Goal: Task Accomplishment & Management: Complete application form

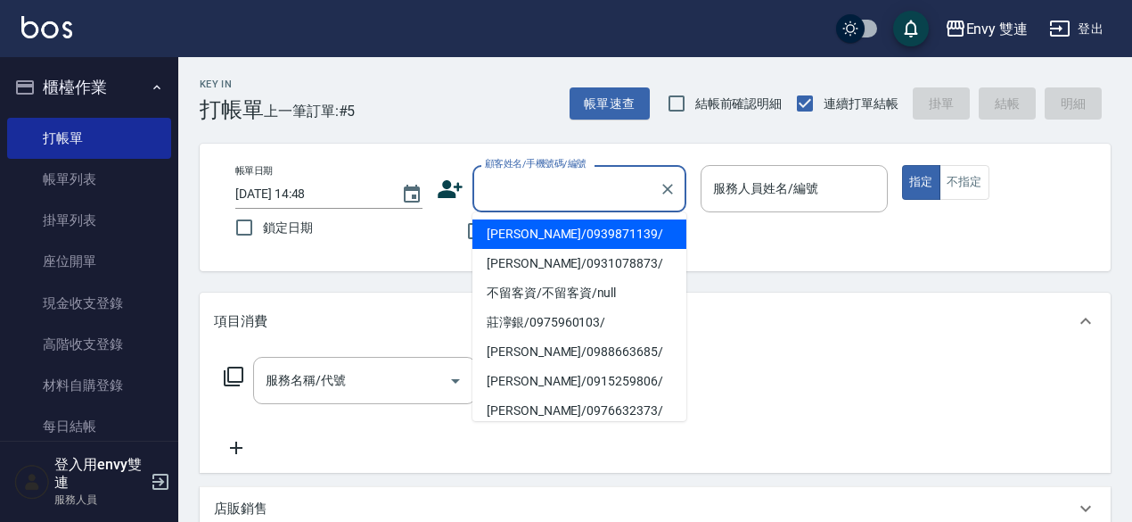
click at [571, 193] on input "顧客姓名/手機號碼/編號" at bounding box center [566, 188] width 171 height 31
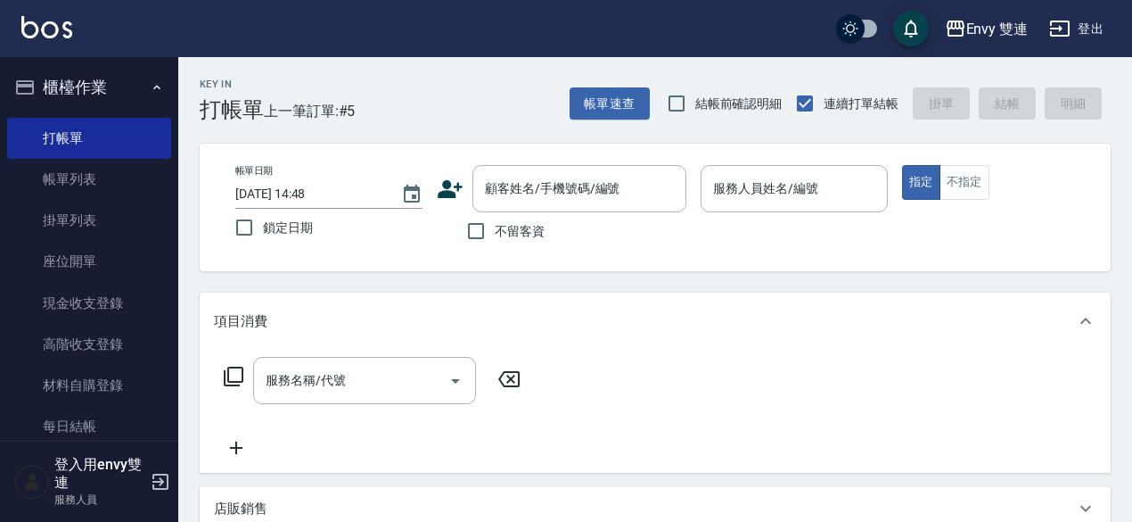
click at [432, 218] on div "帳單日期 [DATE] 14:48 鎖定日期 顧客姓名/手機號碼/編號 顧客姓名/手機號碼/編號 不留客資 服務人員姓名/編號 服務人員姓名/編號 指定 不指定" at bounding box center [655, 207] width 868 height 85
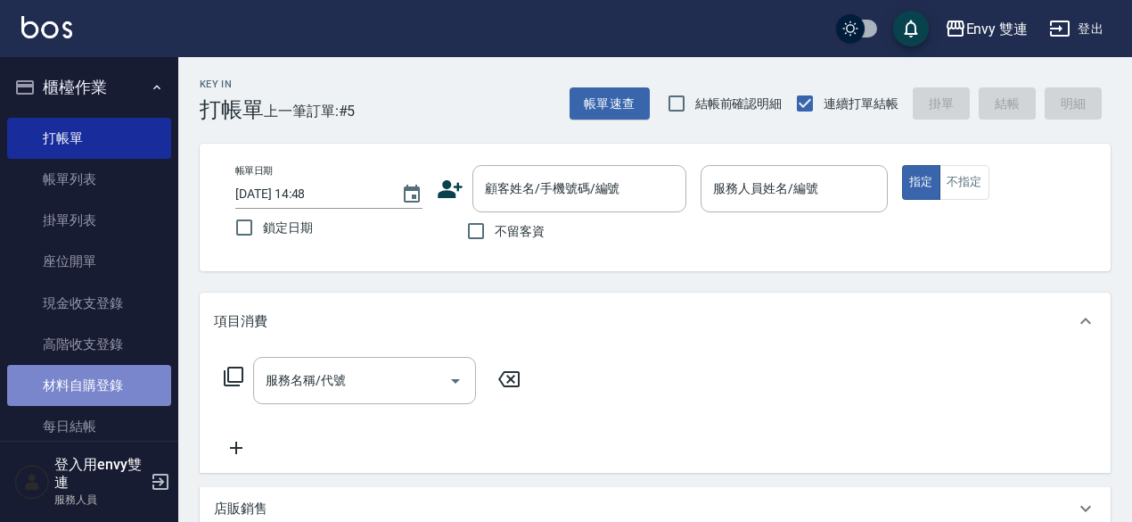
click at [117, 390] on link "材料自購登錄" at bounding box center [89, 385] width 164 height 41
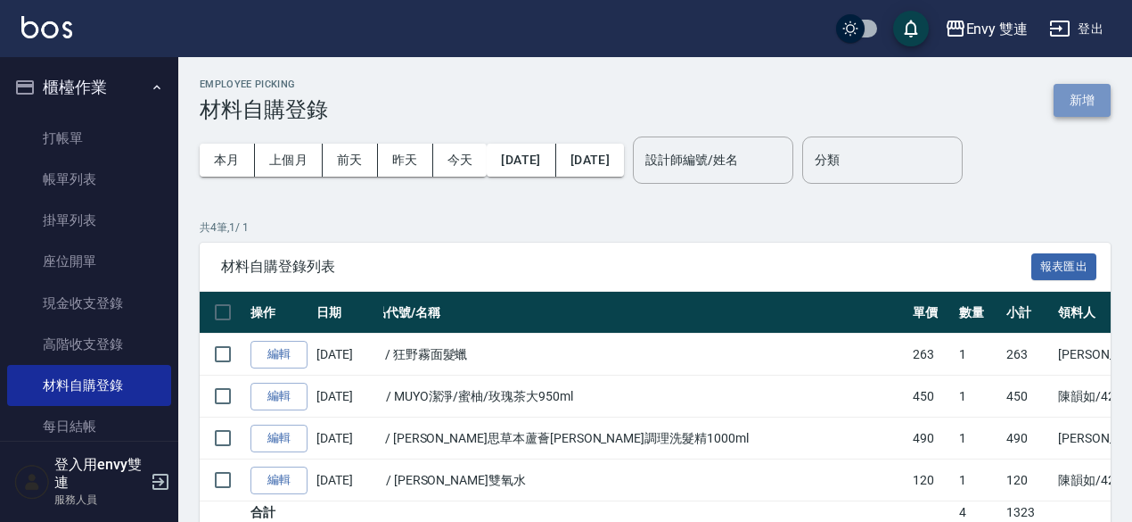
click at [1071, 94] on button "新增" at bounding box center [1082, 100] width 57 height 33
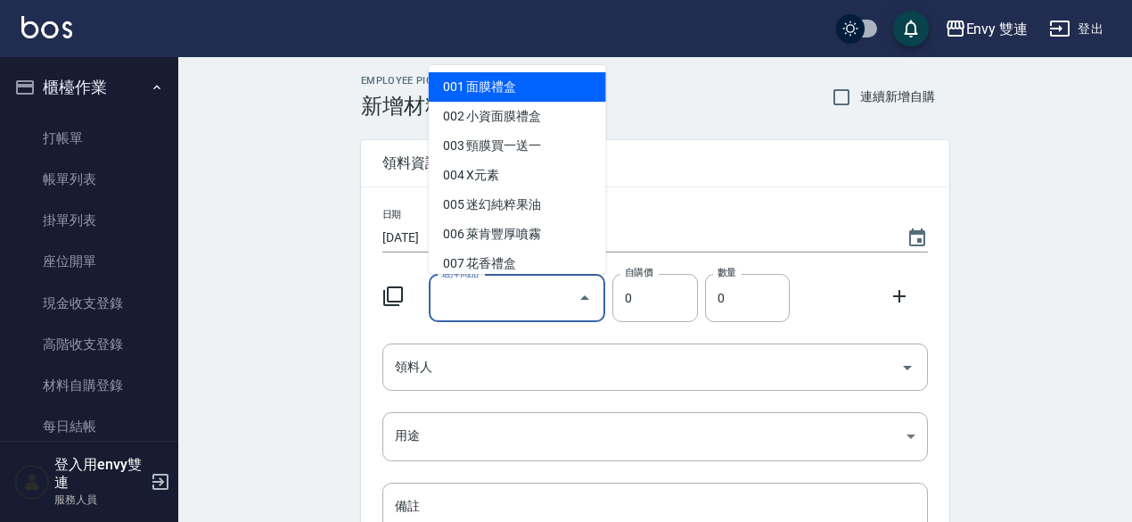
click at [555, 288] on input "選擇商品" at bounding box center [504, 298] width 135 height 31
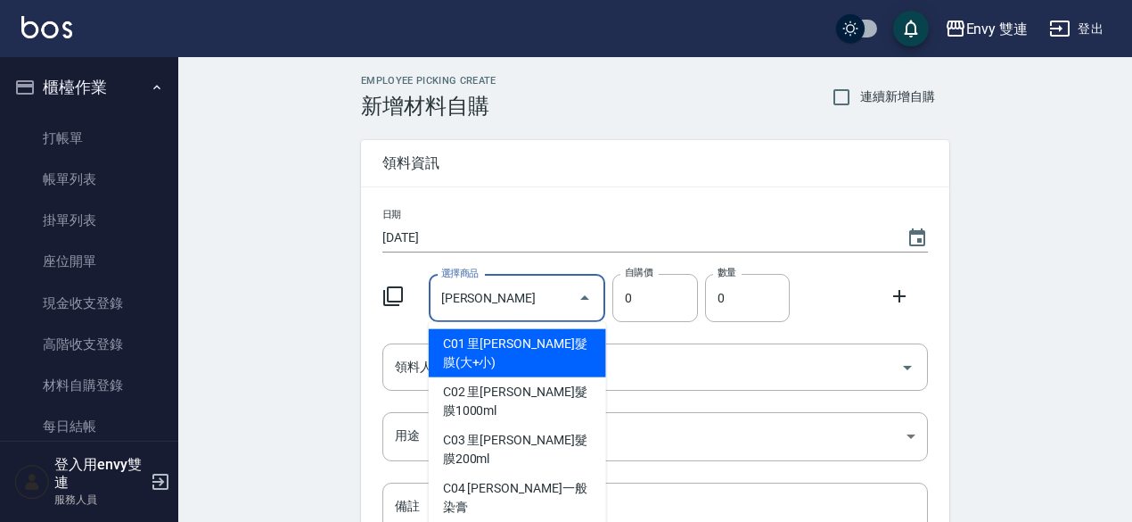
type input "[PERSON_NAME]嗆色染膏"
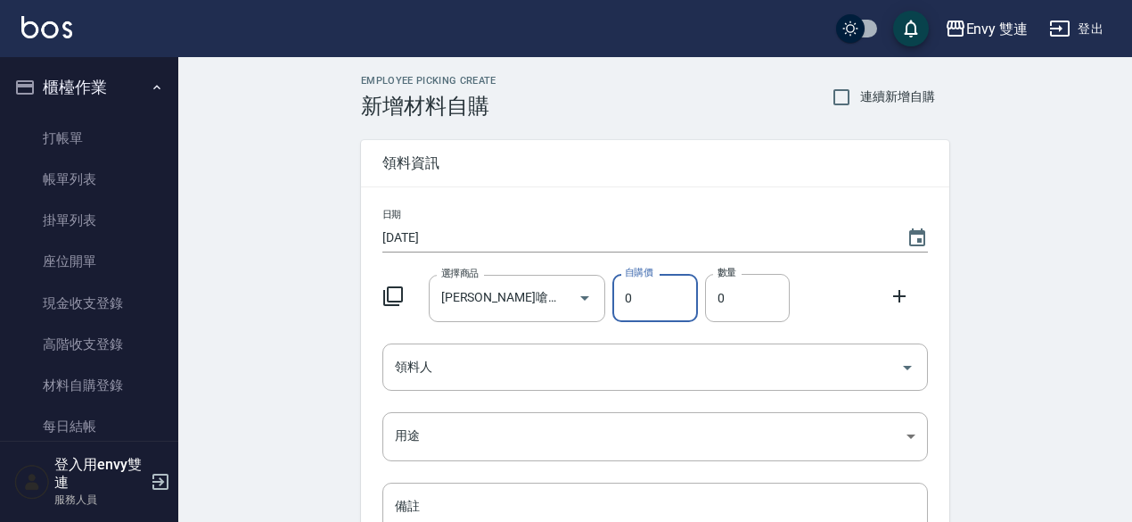
click at [649, 320] on input "0" at bounding box center [655, 298] width 85 height 48
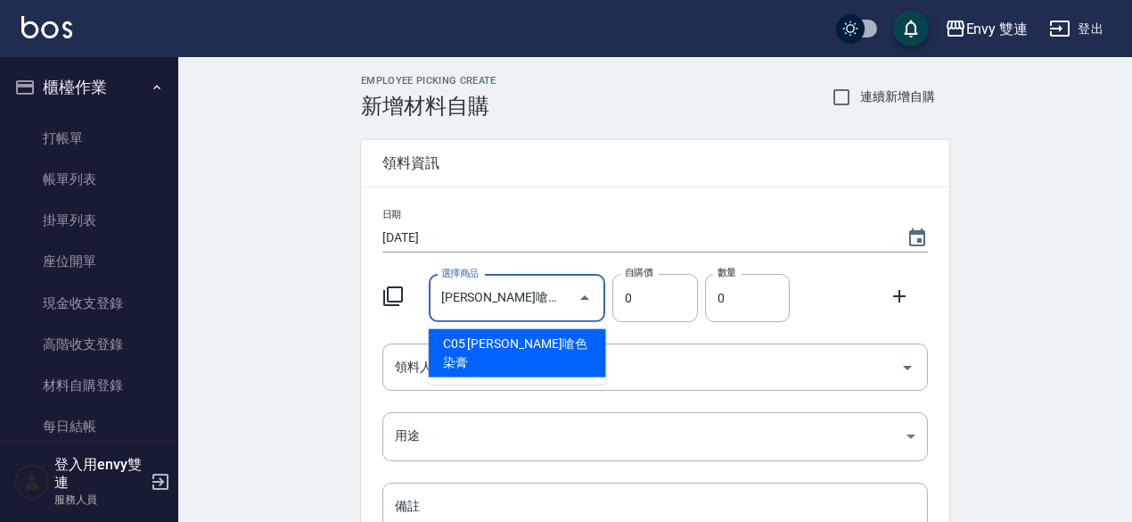
click at [547, 299] on input "[PERSON_NAME]嗆色染膏" at bounding box center [504, 298] width 135 height 31
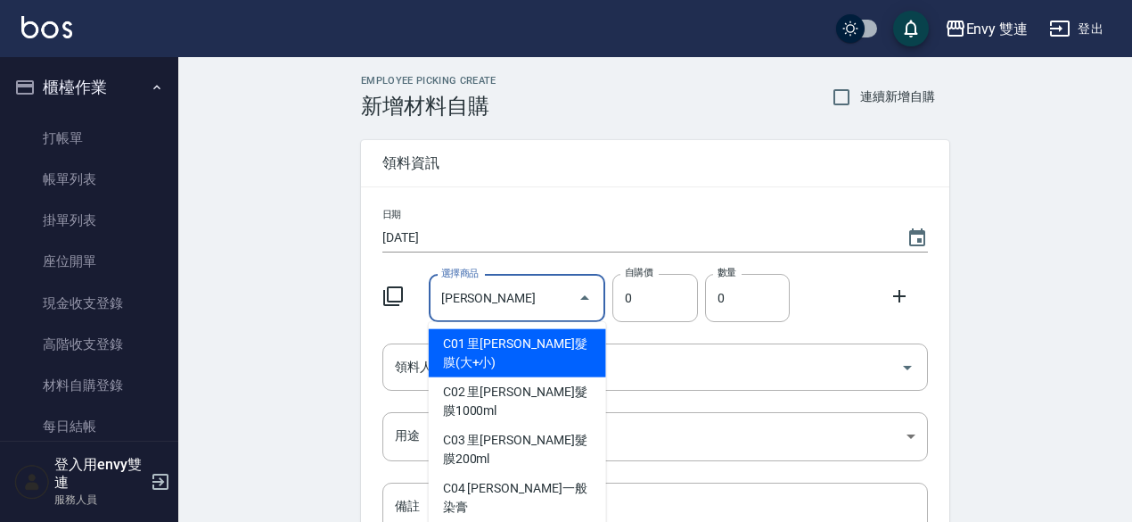
type input "里[PERSON_NAME]髮膜(大+小)"
type input "800"
type input "1"
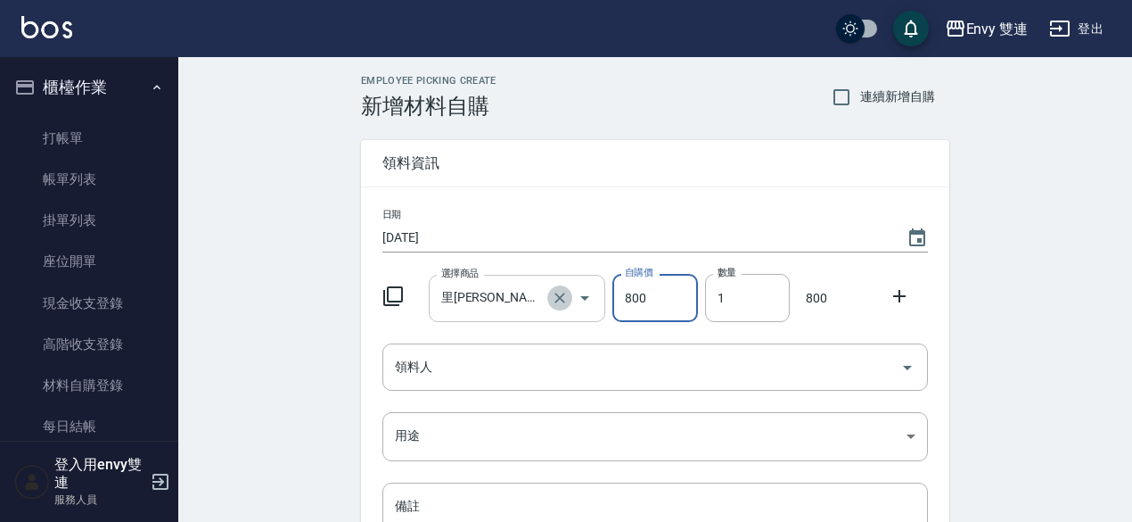
click at [551, 300] on icon "Clear" at bounding box center [560, 298] width 18 height 18
type input "0"
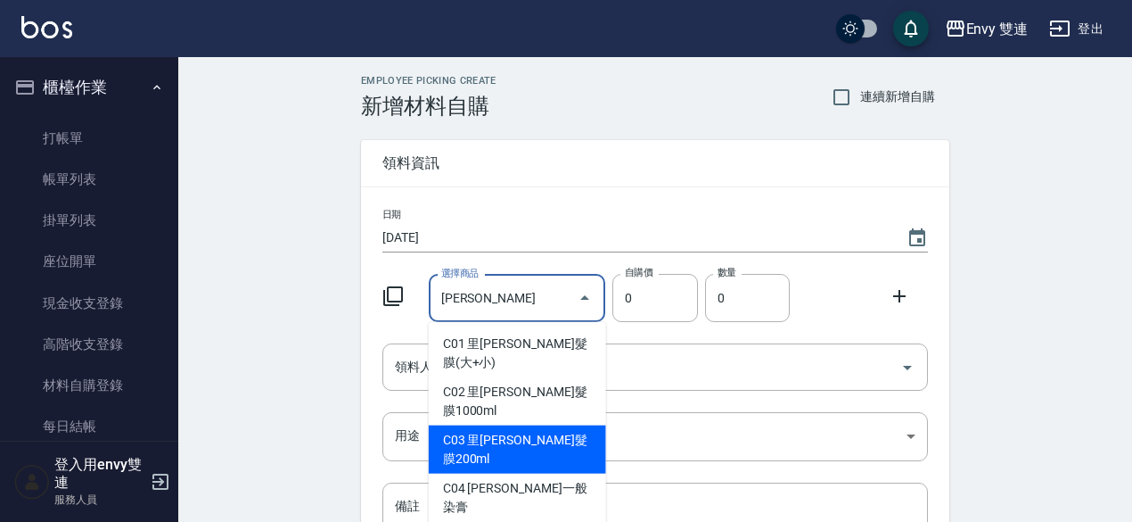
click at [324, 372] on div "Employee Picking Create 新增材料自購 連續新增自購 領料資訊 日期 [DATE] 選擇商品 [PERSON_NAME] 選擇商品 自購…" at bounding box center [655, 396] width 954 height 678
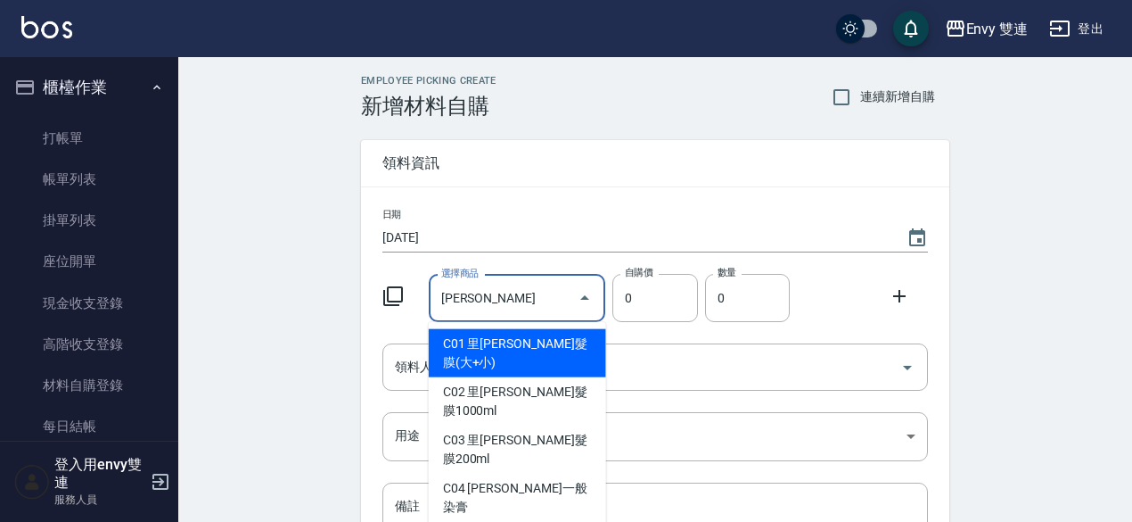
click at [512, 308] on input "[PERSON_NAME]" at bounding box center [504, 298] width 135 height 31
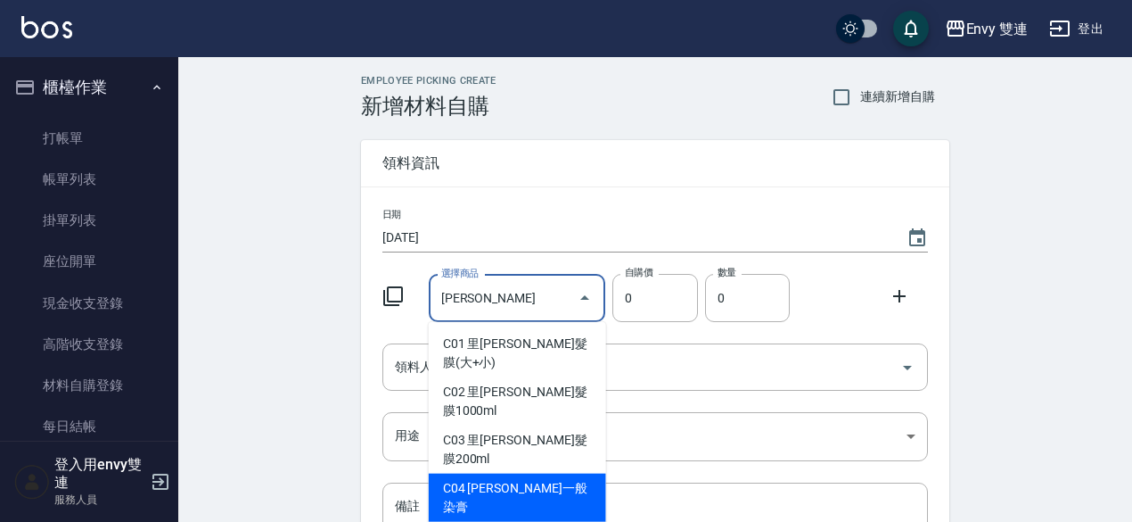
click at [469, 473] on li "C04 [PERSON_NAME]一般染膏" at bounding box center [517, 497] width 177 height 48
type input "[PERSON_NAME]一般染膏"
type input "90"
type input "1"
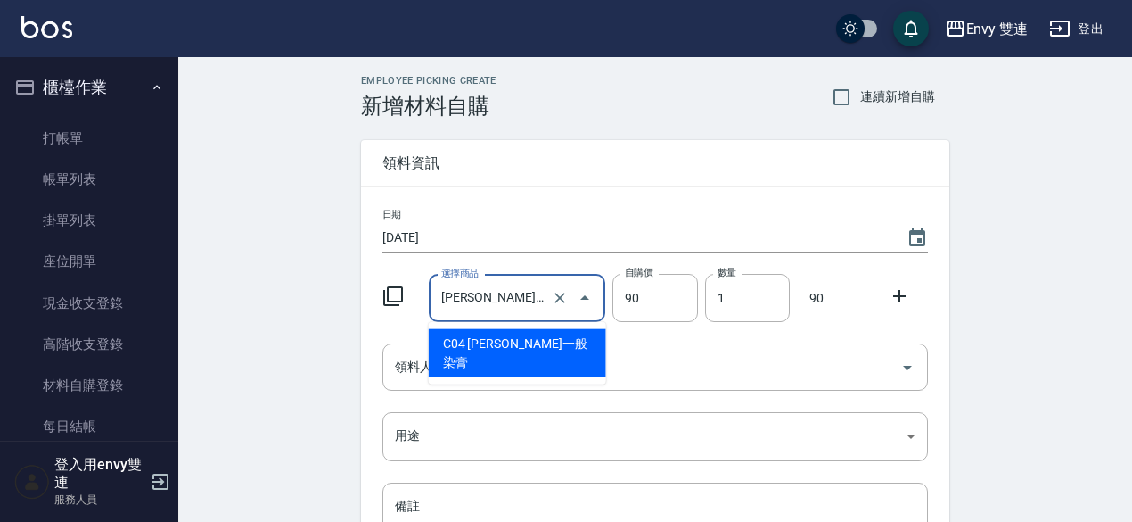
click at [520, 299] on input "[PERSON_NAME]一般染膏" at bounding box center [492, 298] width 111 height 31
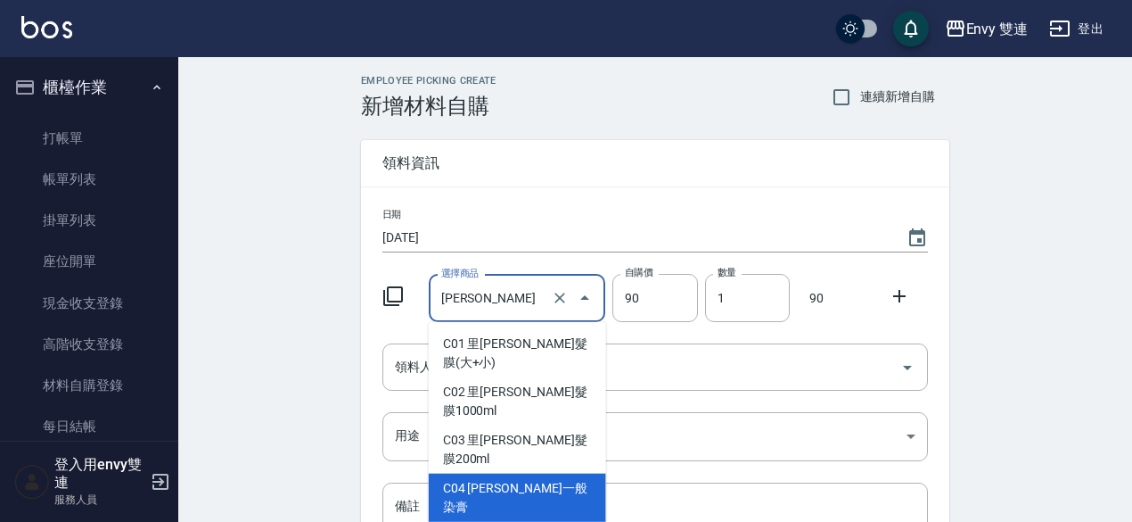
type input "[PERSON_NAME]嗆色染膏"
type input "120"
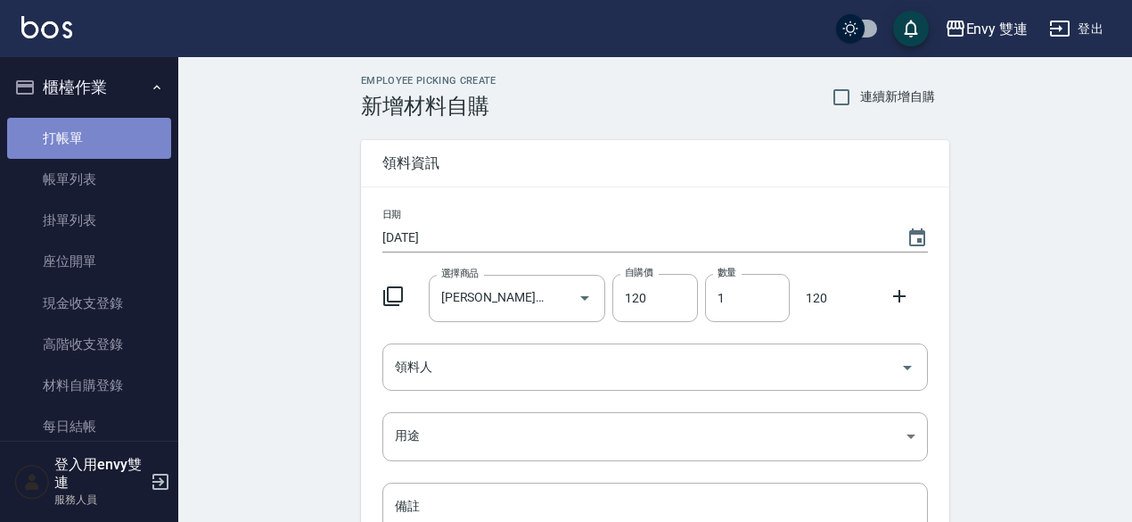
click at [114, 122] on link "打帳單" at bounding box center [89, 138] width 164 height 41
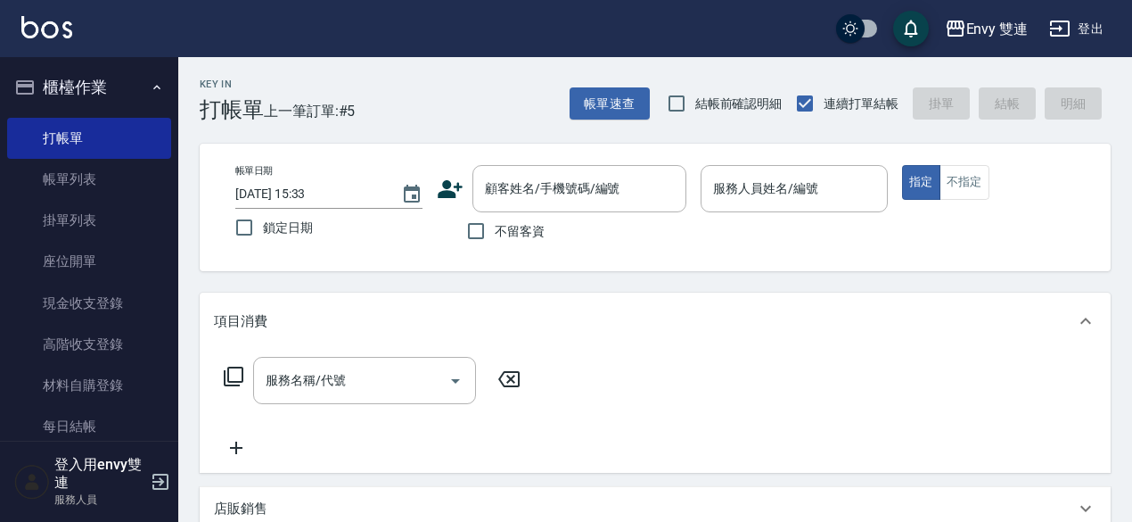
click at [443, 186] on icon at bounding box center [450, 189] width 25 height 18
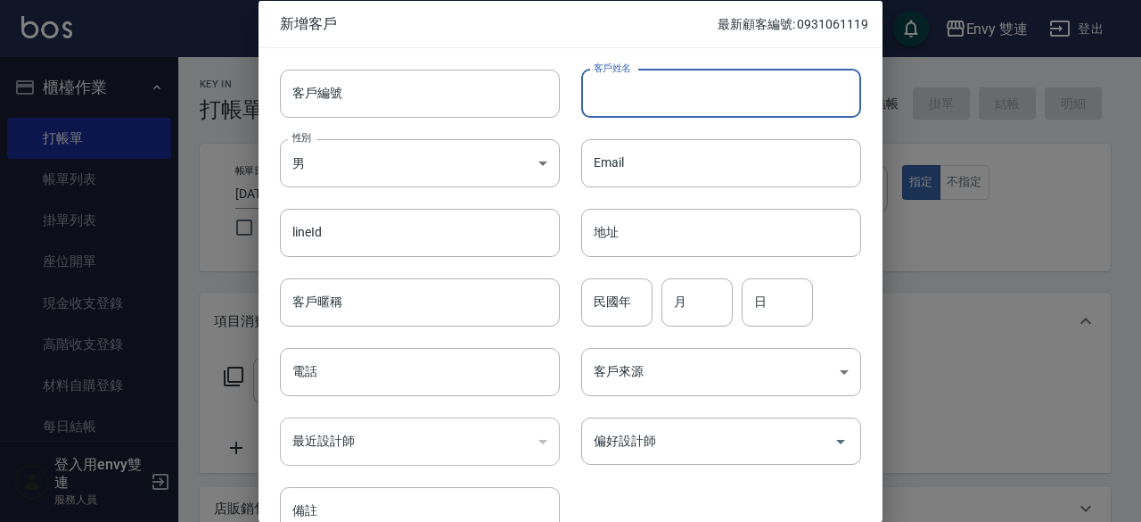
click at [692, 93] on input "客戶姓名" at bounding box center [721, 93] width 280 height 48
type input "黃詠婷"
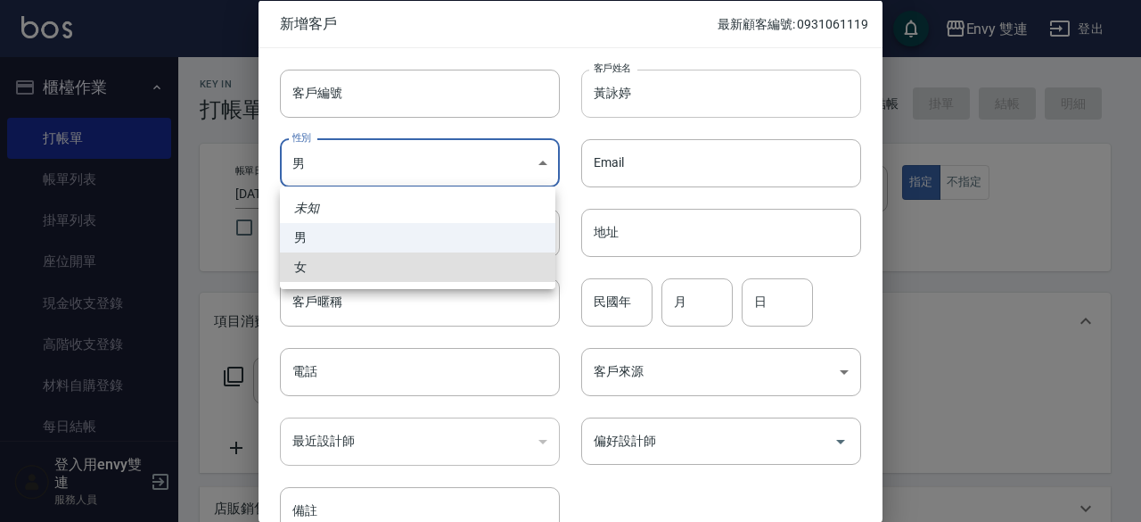
type input "[DEMOGRAPHIC_DATA]"
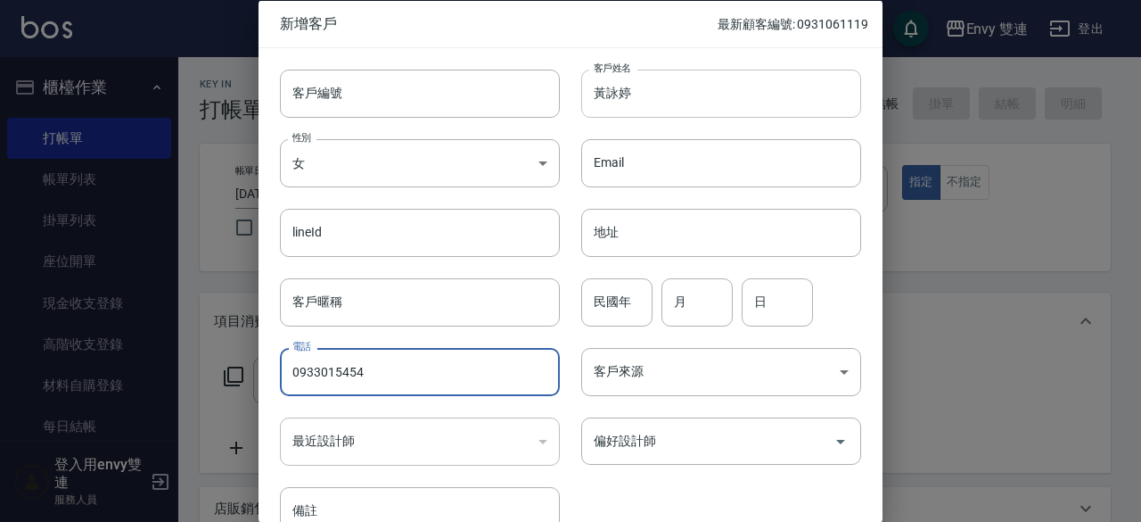
type input "0933015454"
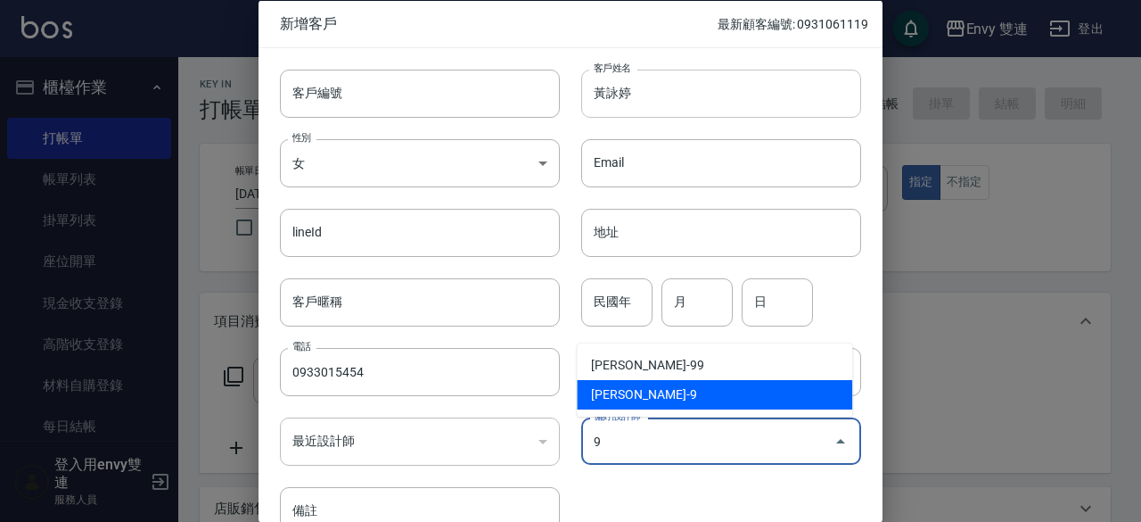
type input "高珮綺"
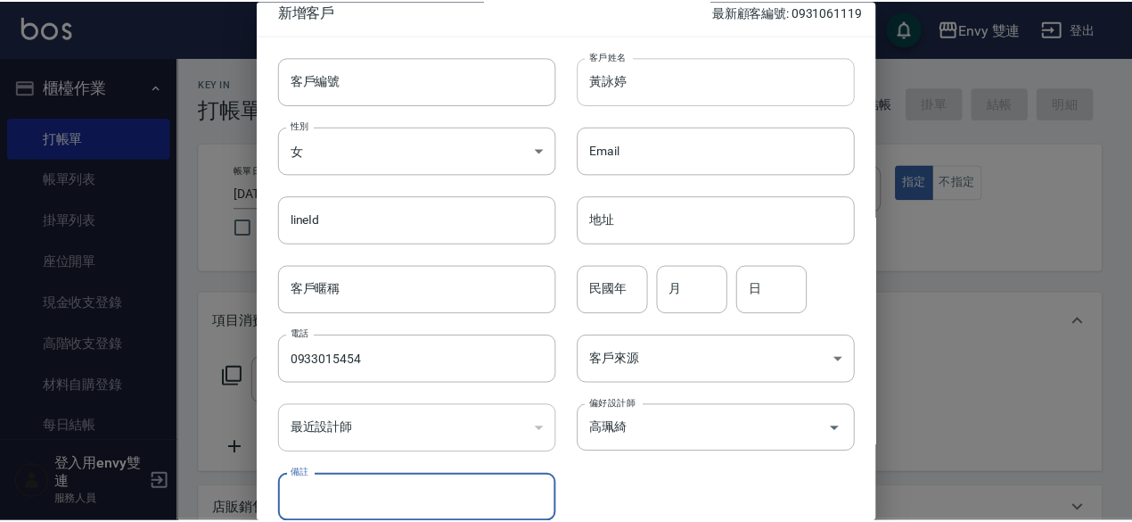
scroll to position [95, 0]
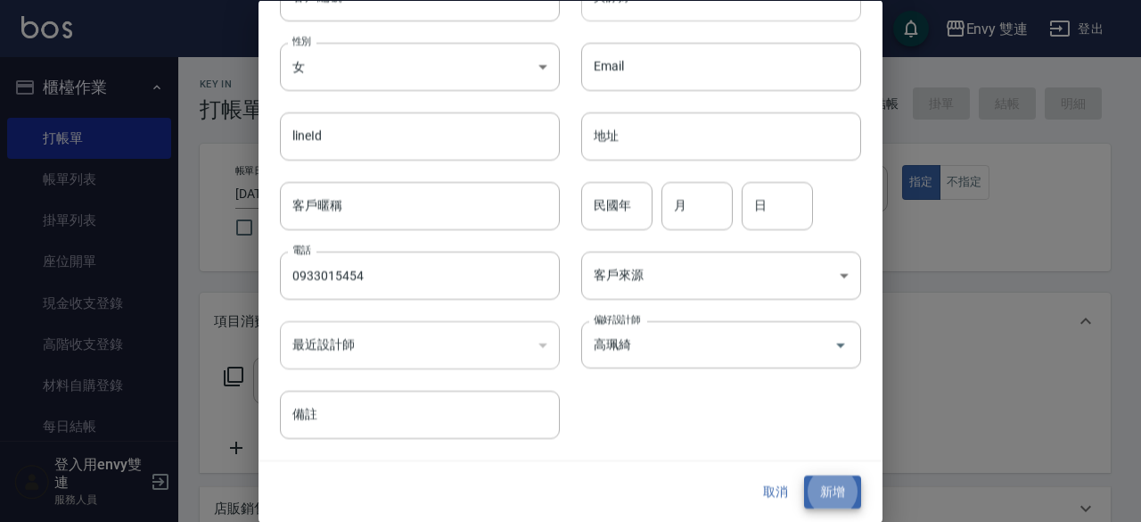
click at [804, 476] on button "新增" at bounding box center [832, 492] width 57 height 33
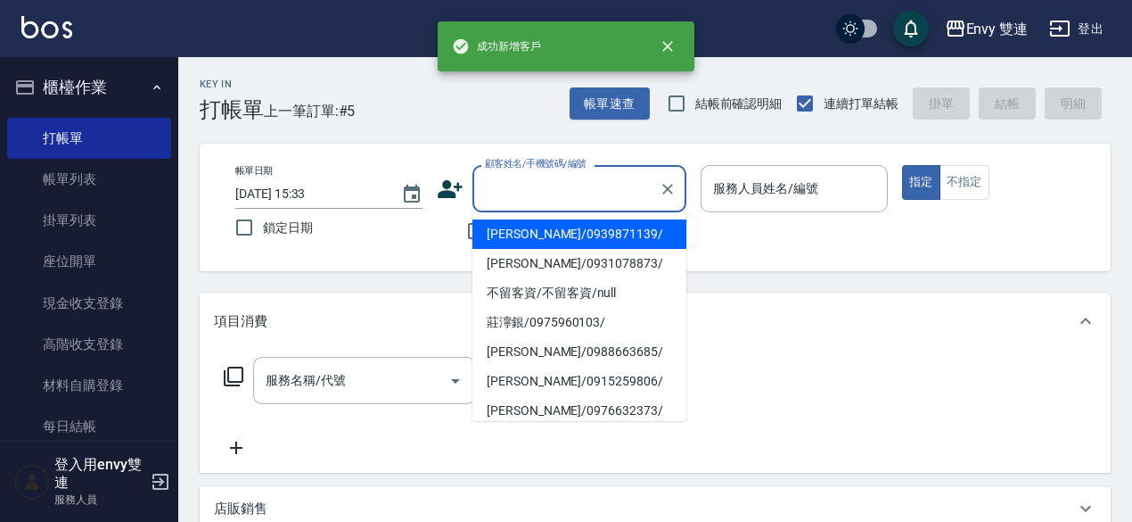
click at [555, 177] on input "顧客姓名/手機號碼/編號" at bounding box center [566, 188] width 171 height 31
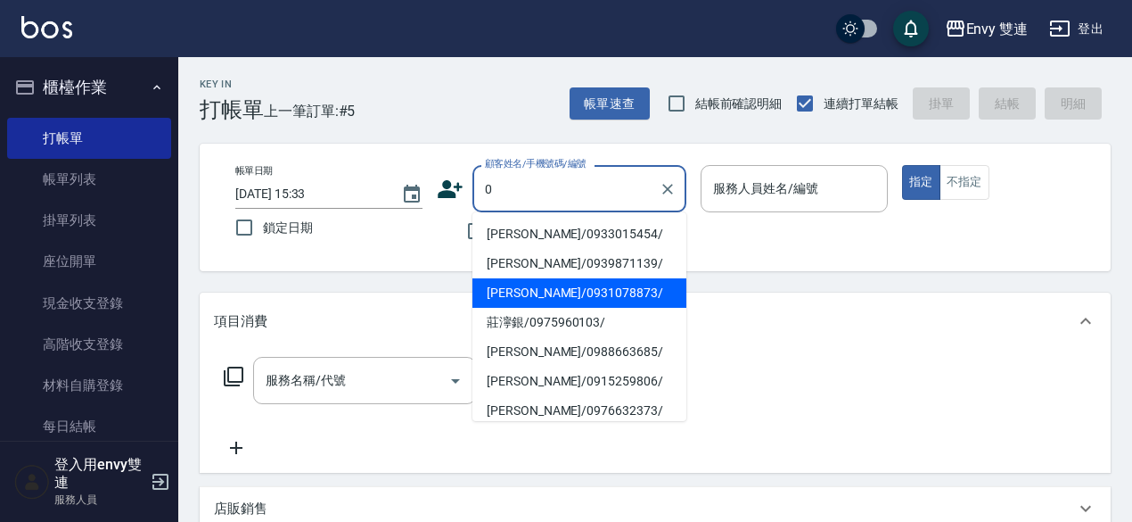
type input "[PERSON_NAME]/0933015454/"
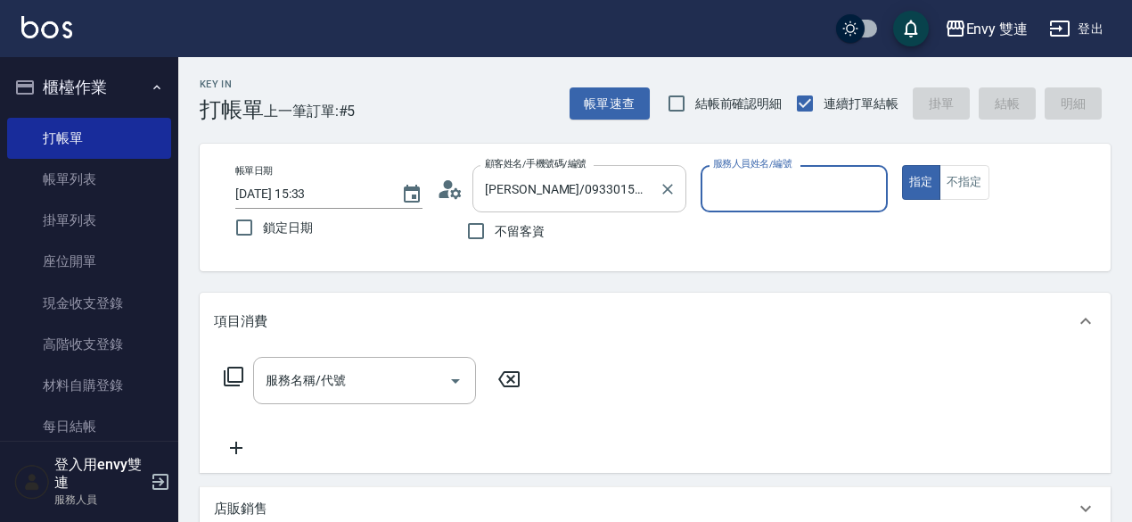
type input "Zoe-9"
click at [902, 165] on button "指定" at bounding box center [921, 182] width 38 height 35
type button "true"
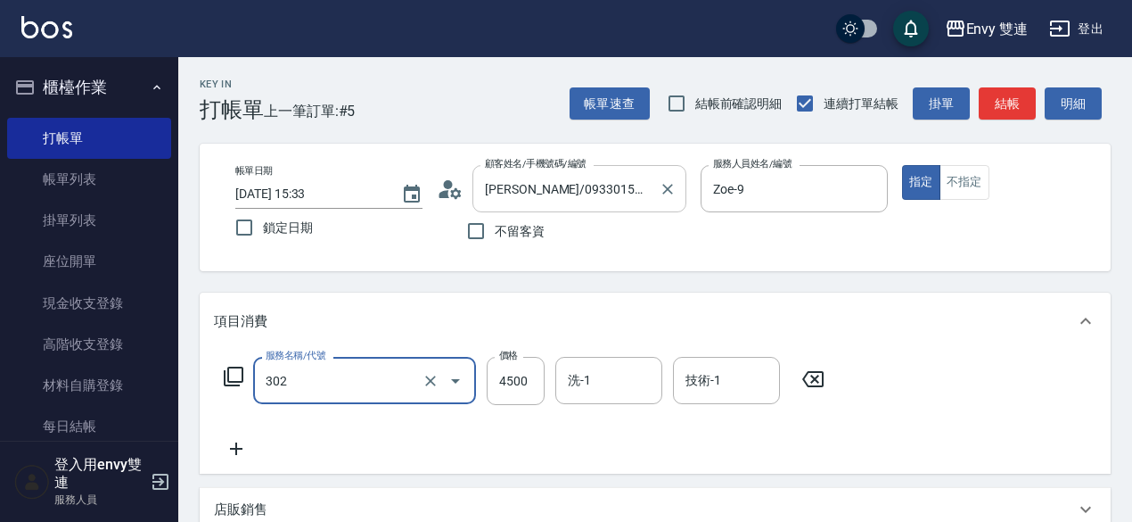
type input "水質感熱塑燙(302)"
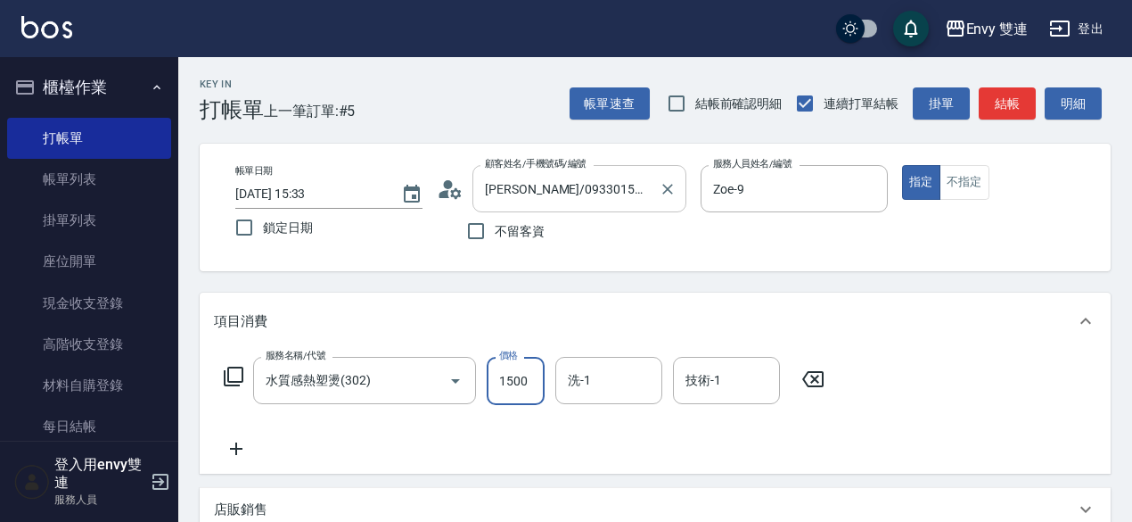
type input "1500"
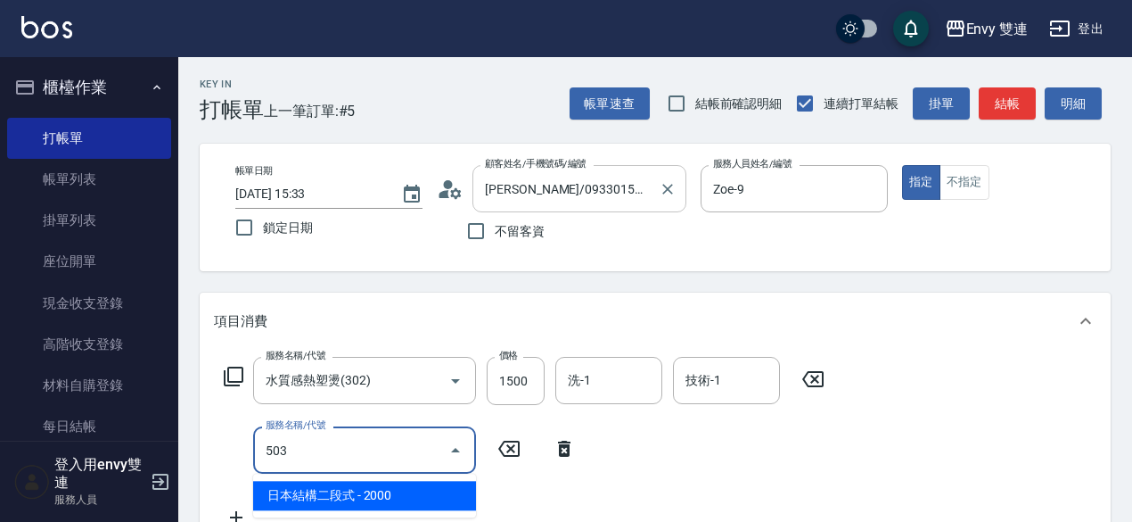
type input "日本結構二段式(503)"
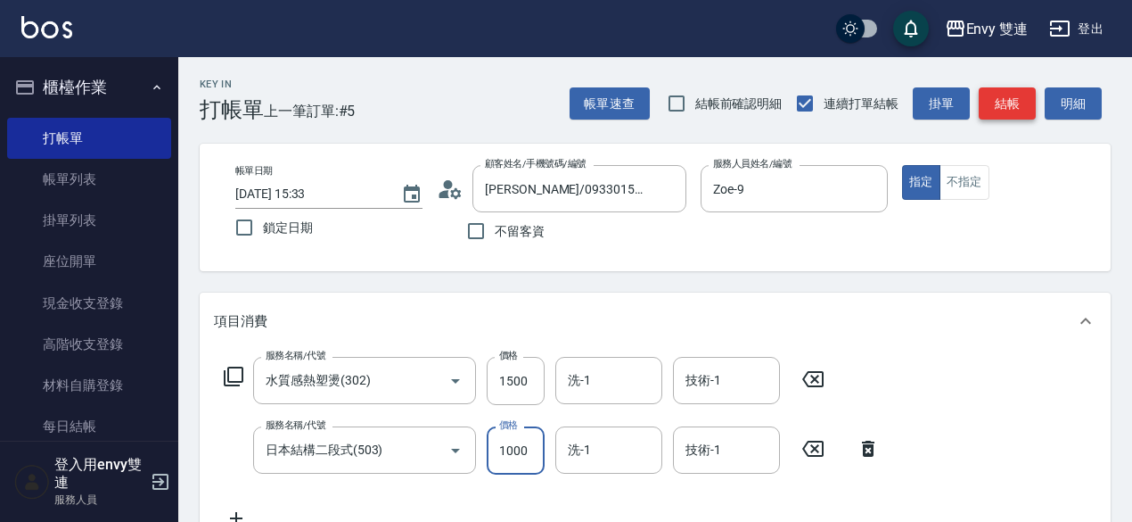
type input "1000"
click at [1014, 103] on button "結帳" at bounding box center [1007, 103] width 57 height 33
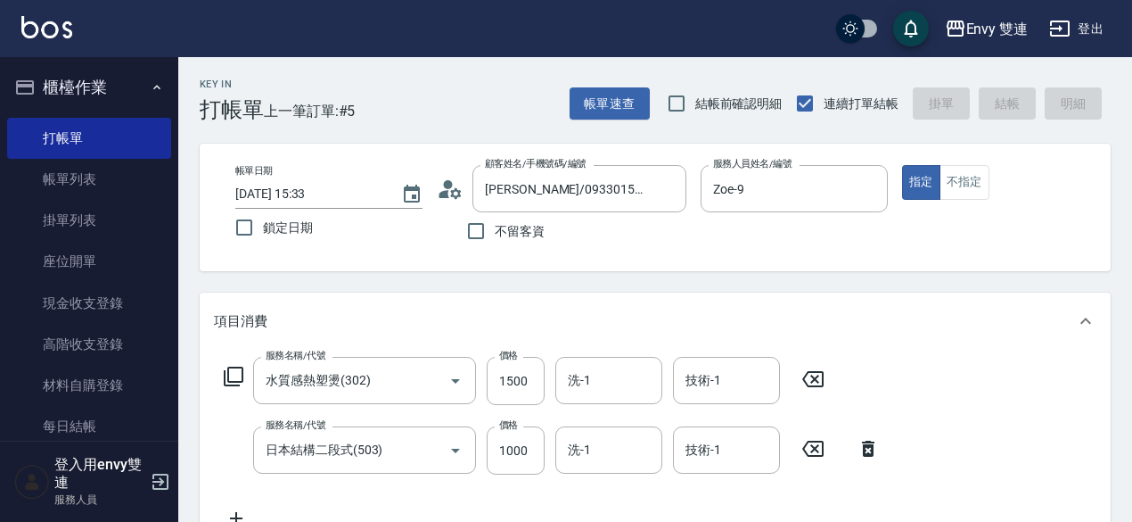
type input "[DATE] 15:34"
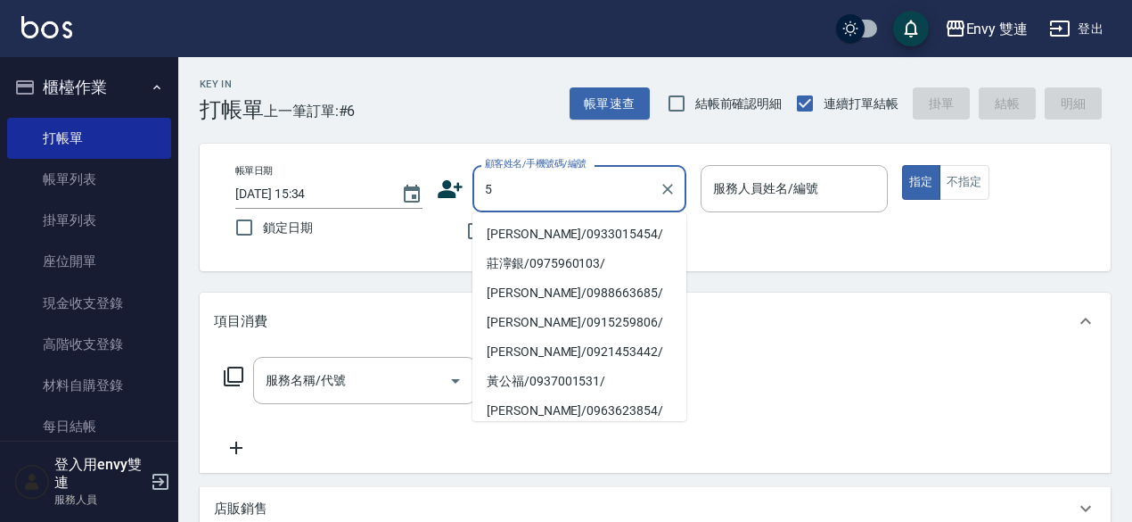
type input "5"
